Goal: Entertainment & Leisure: Consume media (video, audio)

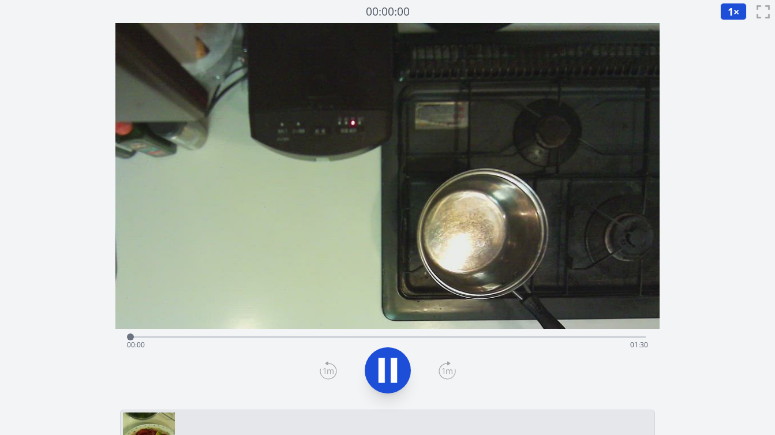
click at [493, 338] on div "経過時間: 00:00 残り時間: 01:30" at bounding box center [387, 345] width 521 height 18
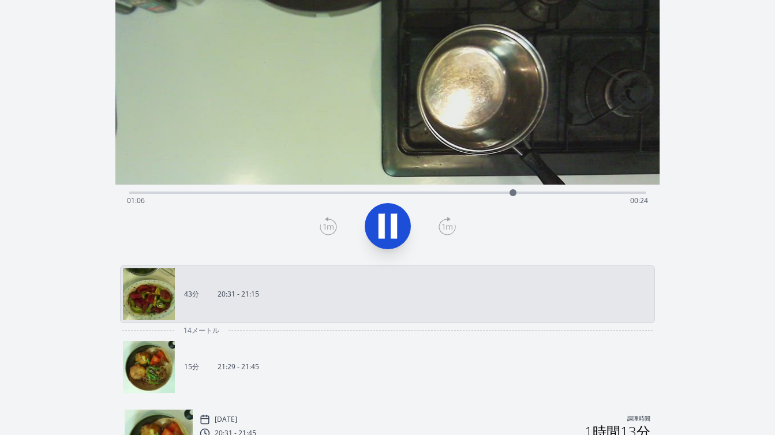
scroll to position [149, 0]
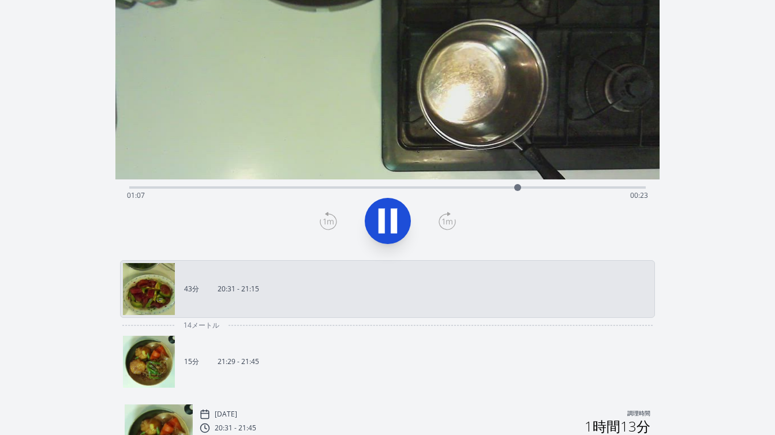
click at [492, 361] on link "15分 21:29 - 21:45" at bounding box center [383, 362] width 520 height 52
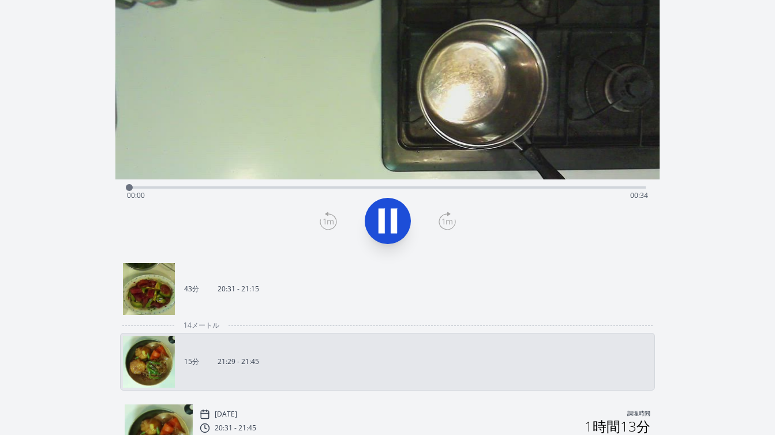
click at [587, 188] on div "経過時間: 00:00 残り時間: 00:34" at bounding box center [387, 195] width 521 height 18
click at [302, 184] on div "経過時間: 00:30 残り時間: 00:04" at bounding box center [387, 186] width 516 height 14
click at [366, 190] on div "経過時間: 00:11 残り時間: 00:23" at bounding box center [387, 195] width 521 height 18
click at [423, 182] on div "経過時間: 00:16 残り時間: 00:18" at bounding box center [387, 186] width 516 height 14
click at [404, 185] on div "経過時間: 00:25 残り時間: 00:08" at bounding box center [387, 186] width 516 height 14
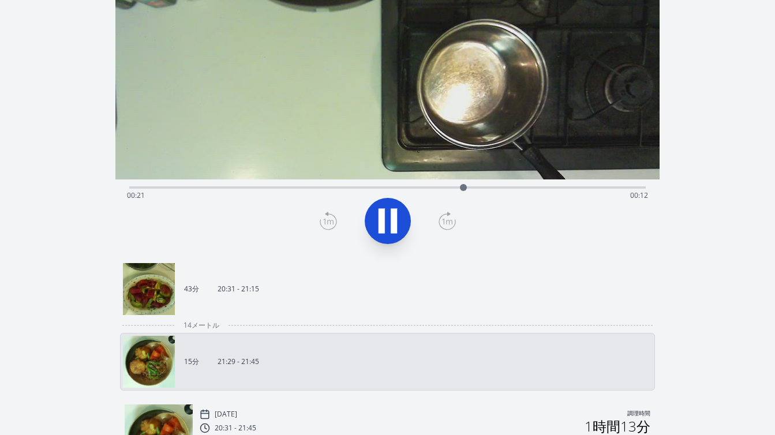
click at [398, 224] on icon at bounding box center [388, 221] width 32 height 32
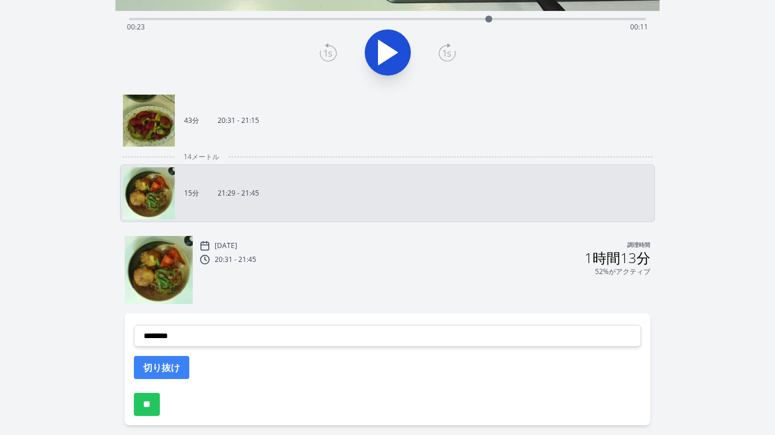
scroll to position [331, 0]
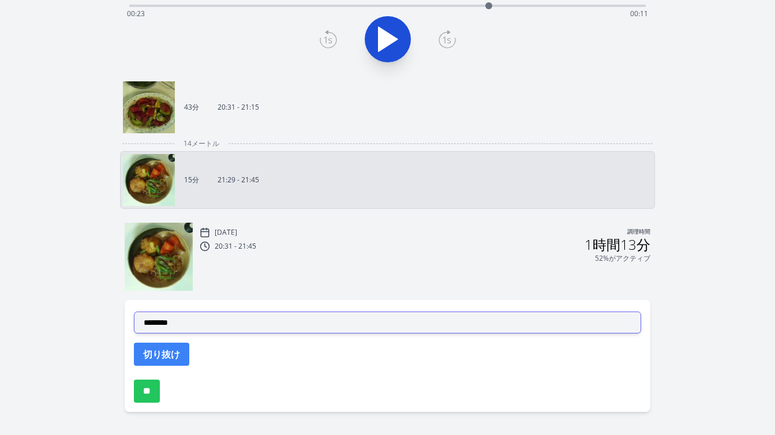
click at [289, 328] on select "**********" at bounding box center [387, 323] width 507 height 22
select select "**********"
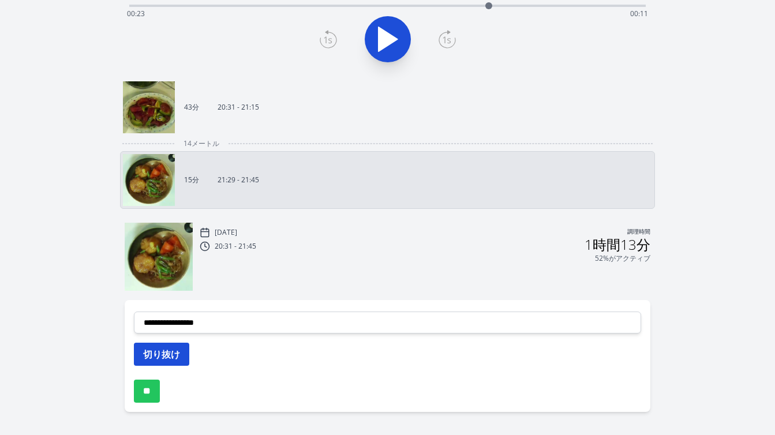
click at [183, 352] on button "切り抜け" at bounding box center [161, 354] width 55 height 23
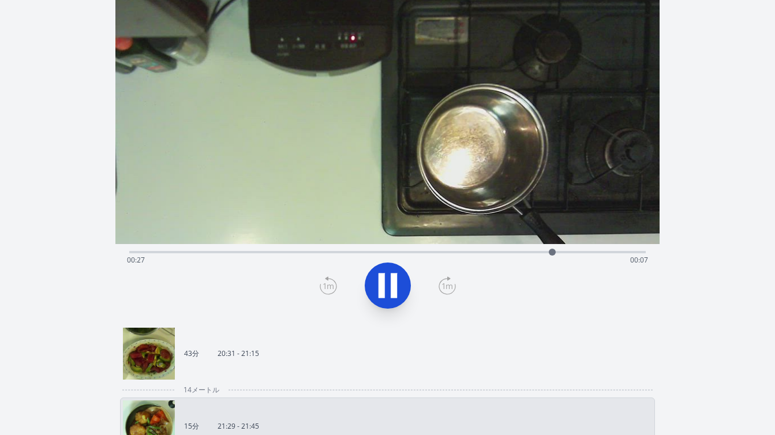
scroll to position [92, 0]
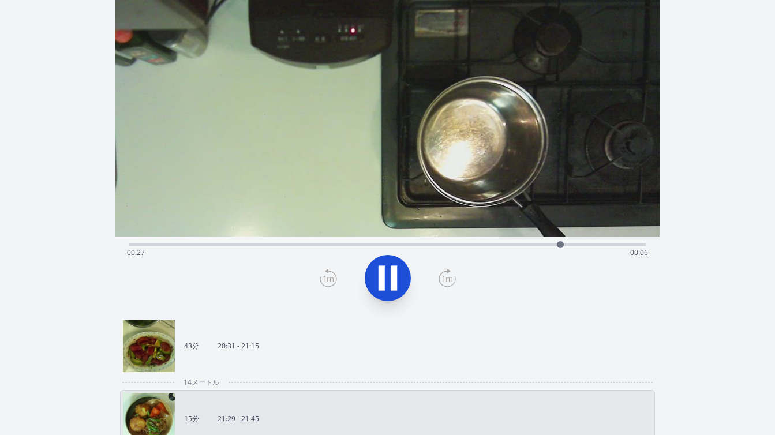
click at [359, 361] on link "43分 20:31 - 21:15" at bounding box center [383, 346] width 520 height 52
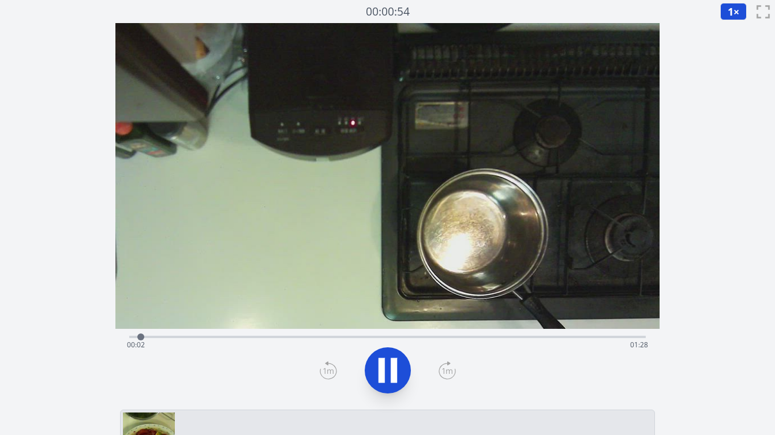
click at [516, 336] on div "経過時間: 00:02 残り時間: 01:28" at bounding box center [387, 345] width 521 height 18
click at [498, 336] on div "経過時間: 01:08 残り時間: 00:22" at bounding box center [387, 345] width 521 height 18
click at [395, 370] on icon at bounding box center [394, 370] width 6 height 25
click at [328, 373] on icon at bounding box center [328, 370] width 17 height 18
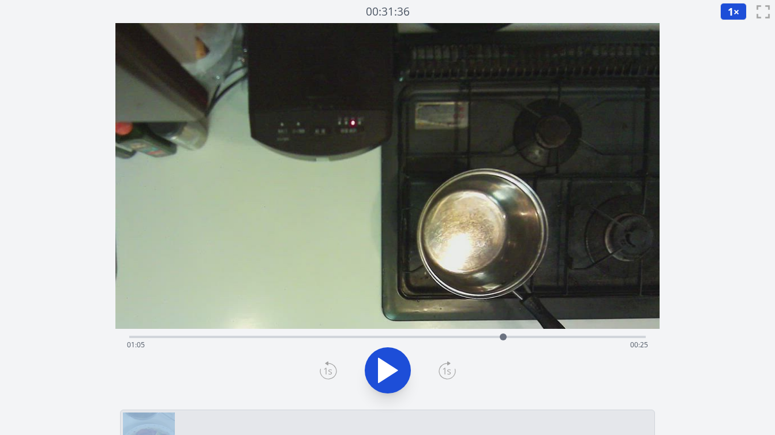
click at [328, 373] on icon at bounding box center [328, 370] width 17 height 18
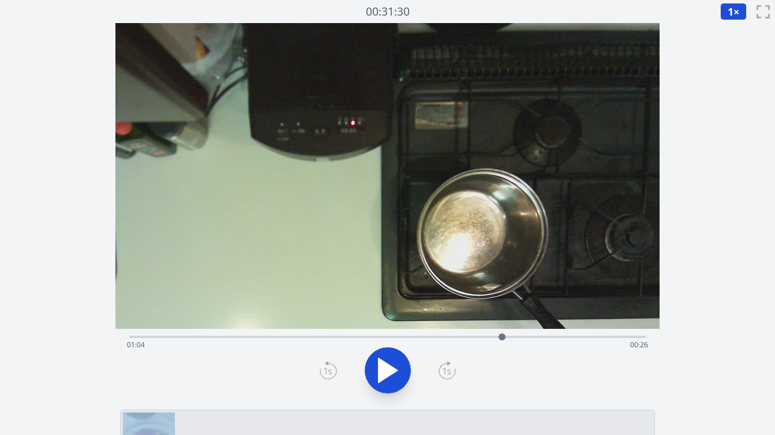
click at [328, 373] on icon at bounding box center [328, 370] width 17 height 18
click at [450, 361] on icon at bounding box center [446, 370] width 17 height 18
click at [331, 371] on icon at bounding box center [328, 370] width 17 height 18
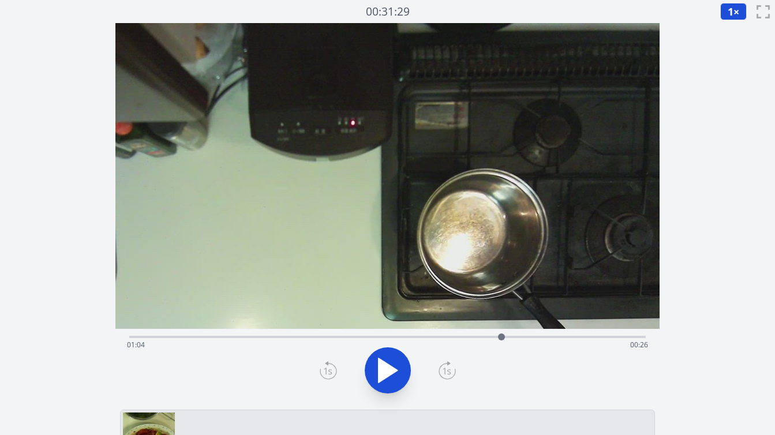
click at [441, 373] on icon at bounding box center [446, 370] width 17 height 18
click at [445, 370] on icon at bounding box center [446, 370] width 17 height 18
click at [324, 369] on icon at bounding box center [328, 371] width 8 height 7
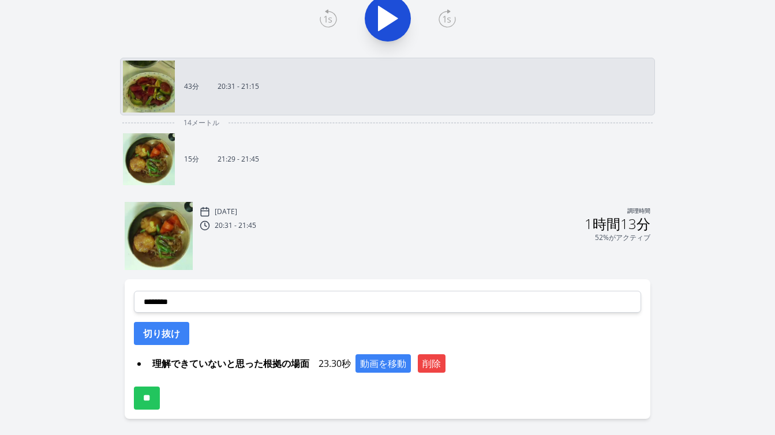
scroll to position [362, 0]
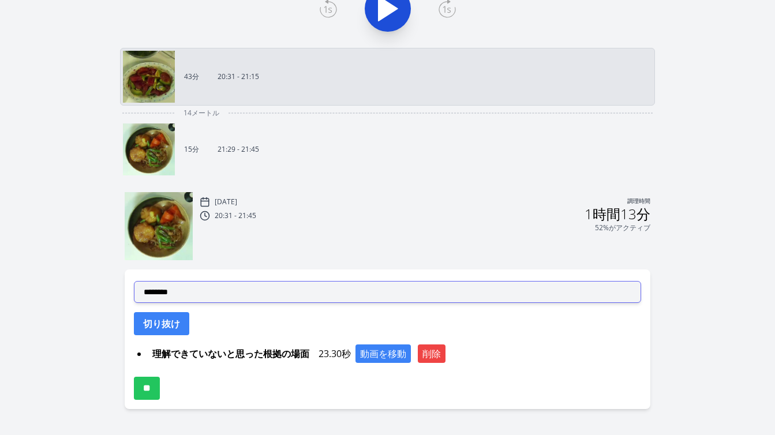
click at [201, 297] on select "**********" at bounding box center [387, 292] width 507 height 22
select select "**********"
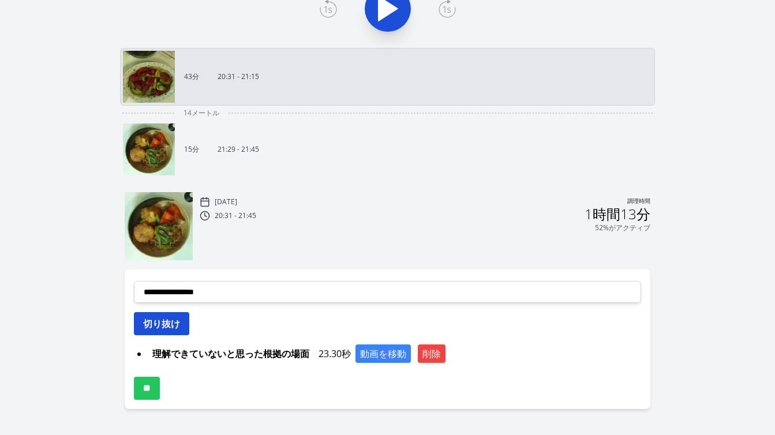
click at [174, 324] on font "切り抜け" at bounding box center [161, 323] width 37 height 13
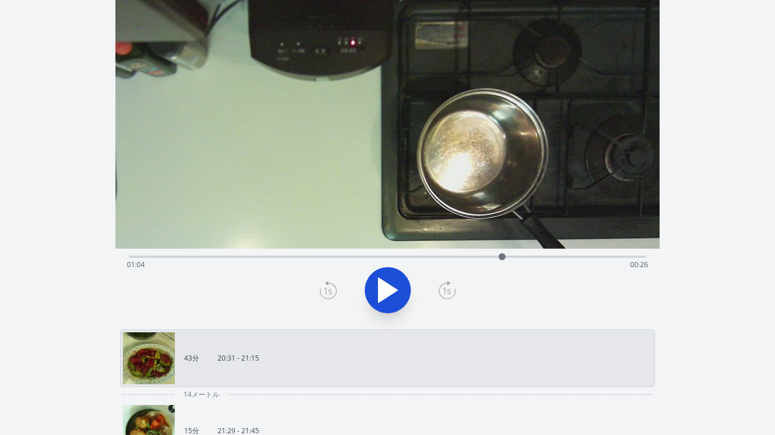
scroll to position [0, 0]
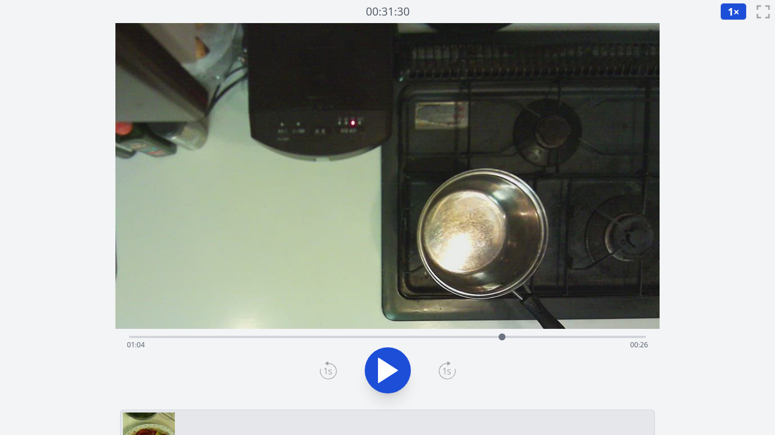
click at [228, 336] on div "経過時間: 01:04 残り時間: 00:26" at bounding box center [387, 345] width 521 height 18
click at [287, 336] on div "経過時間: 00:17 残り時間: 01:13" at bounding box center [387, 345] width 521 height 18
click at [321, 336] on div "経過時間: 00:27 残り時間: 01:03" at bounding box center [387, 345] width 521 height 18
click at [343, 336] on div "経過時間: 00:33 残り時間: 00:57" at bounding box center [387, 345] width 521 height 18
click at [355, 339] on div "経過時間: 00:37 残り時間: 00:53" at bounding box center [387, 345] width 521 height 18
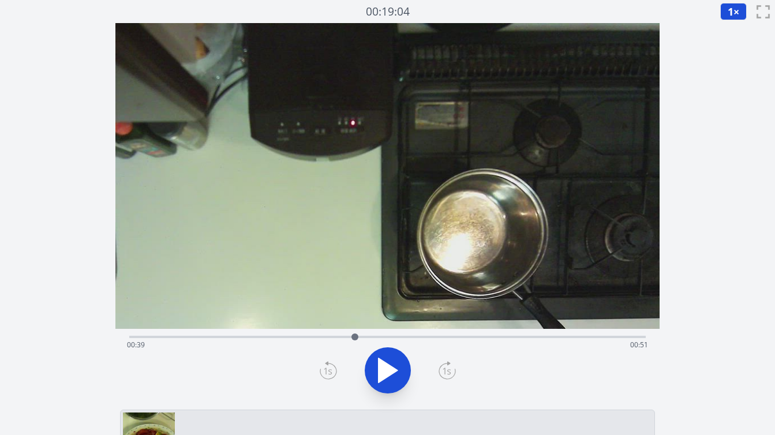
click at [364, 339] on div "経過時間: 00:39 残り時間: 00:51" at bounding box center [387, 345] width 521 height 18
click at [374, 337] on div "経過時間: 00:40 残り時間: 00:50" at bounding box center [387, 345] width 521 height 18
click at [380, 337] on div at bounding box center [373, 336] width 17 height 17
click at [385, 338] on div at bounding box center [380, 336] width 17 height 17
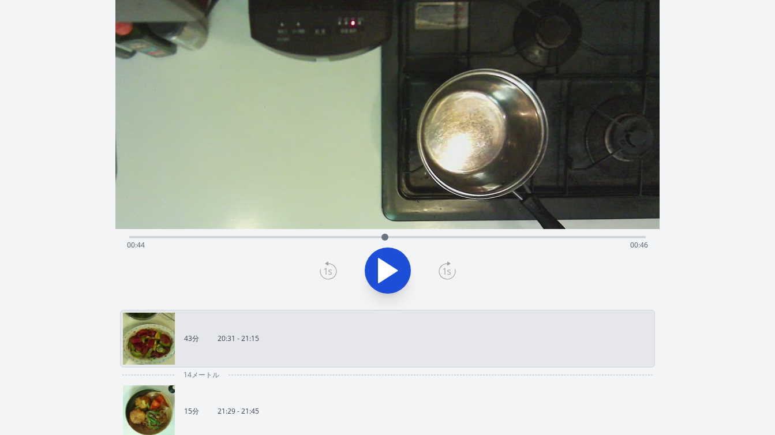
scroll to position [95, 0]
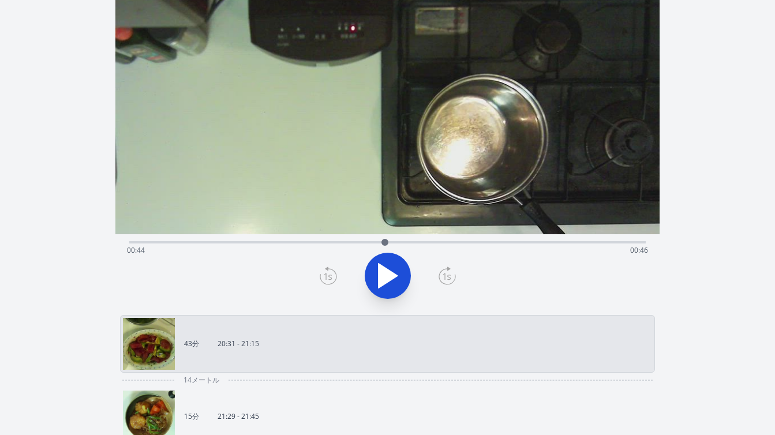
click at [384, 278] on icon at bounding box center [387, 276] width 19 height 24
click at [334, 276] on icon at bounding box center [328, 276] width 17 height 18
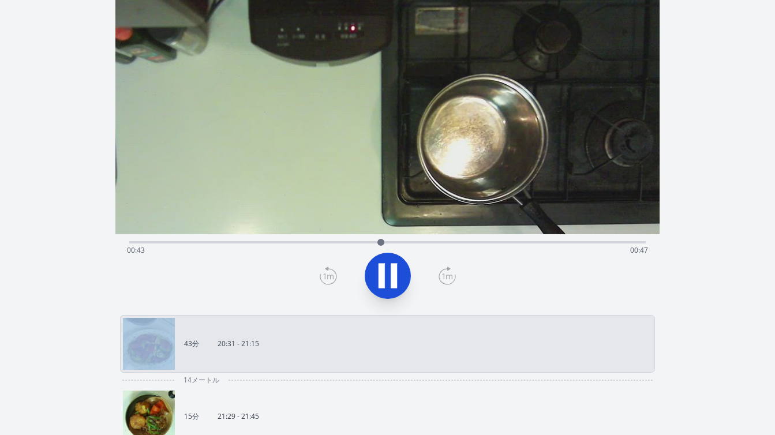
click at [334, 276] on icon at bounding box center [328, 276] width 17 height 18
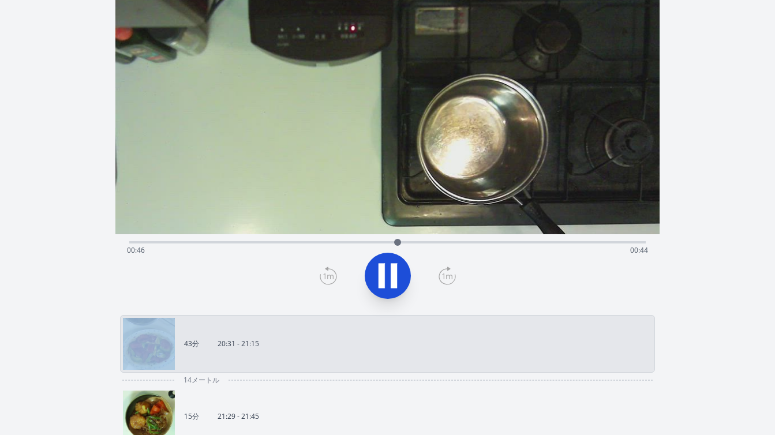
click at [384, 275] on icon at bounding box center [388, 276] width 32 height 32
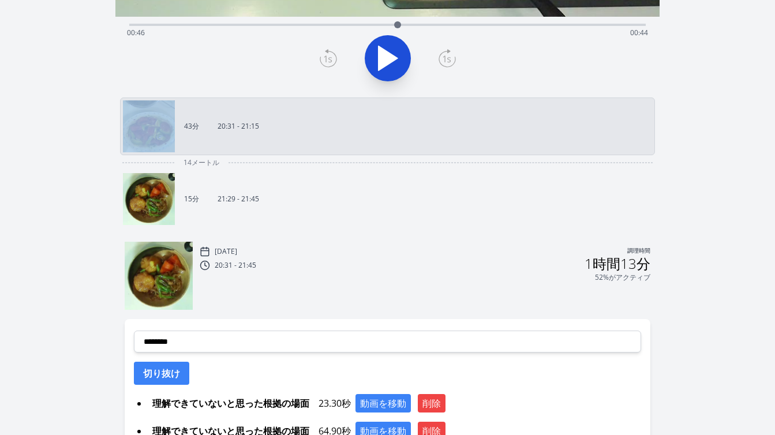
scroll to position [335, 0]
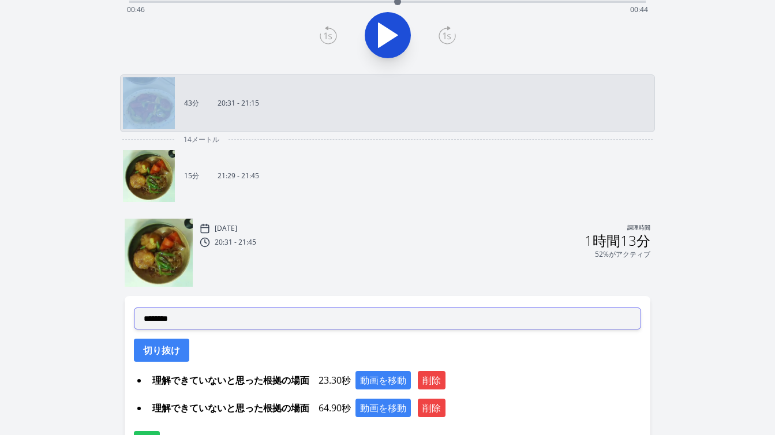
click at [274, 316] on select "**********" at bounding box center [387, 319] width 507 height 22
select select "**********"
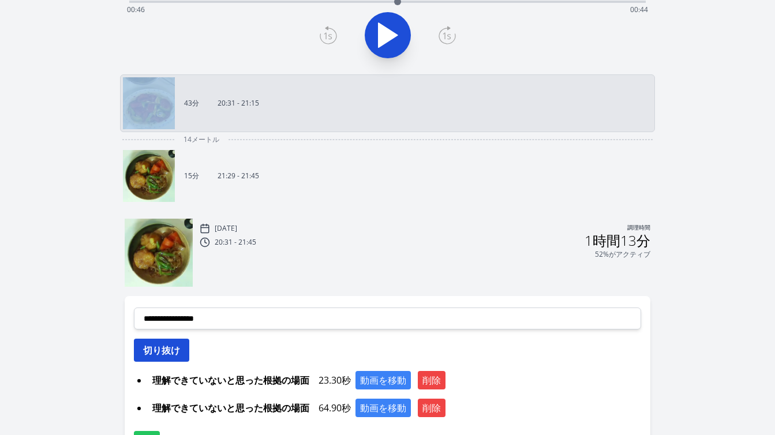
click at [186, 346] on button "切り抜け" at bounding box center [161, 350] width 55 height 23
select select
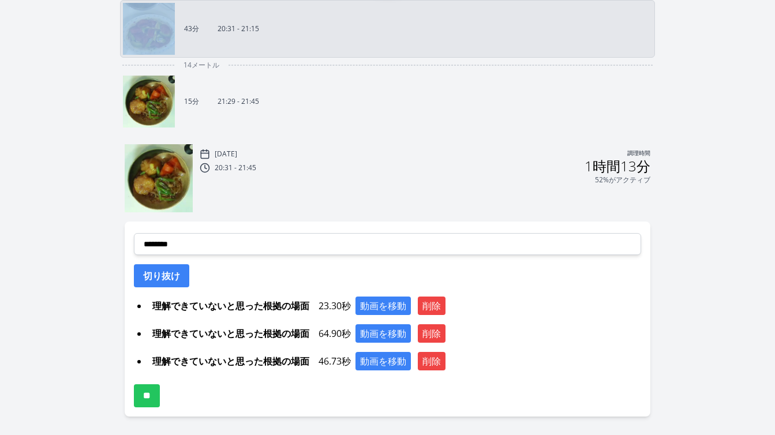
scroll to position [413, 0]
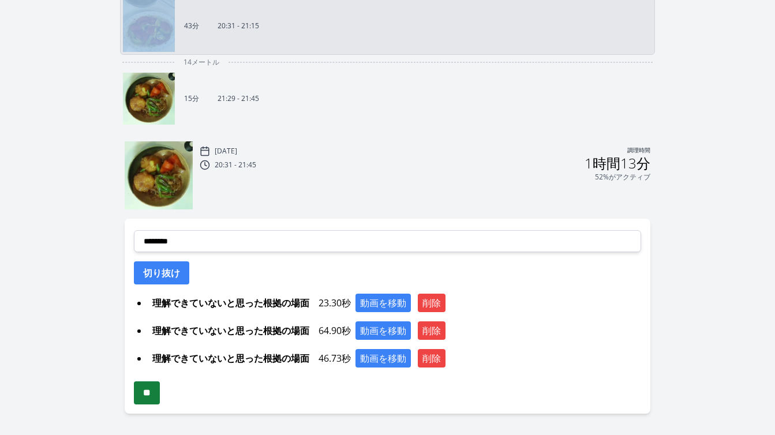
click at [158, 396] on input "**" at bounding box center [147, 392] width 26 height 23
